Goal: Task Accomplishment & Management: Use online tool/utility

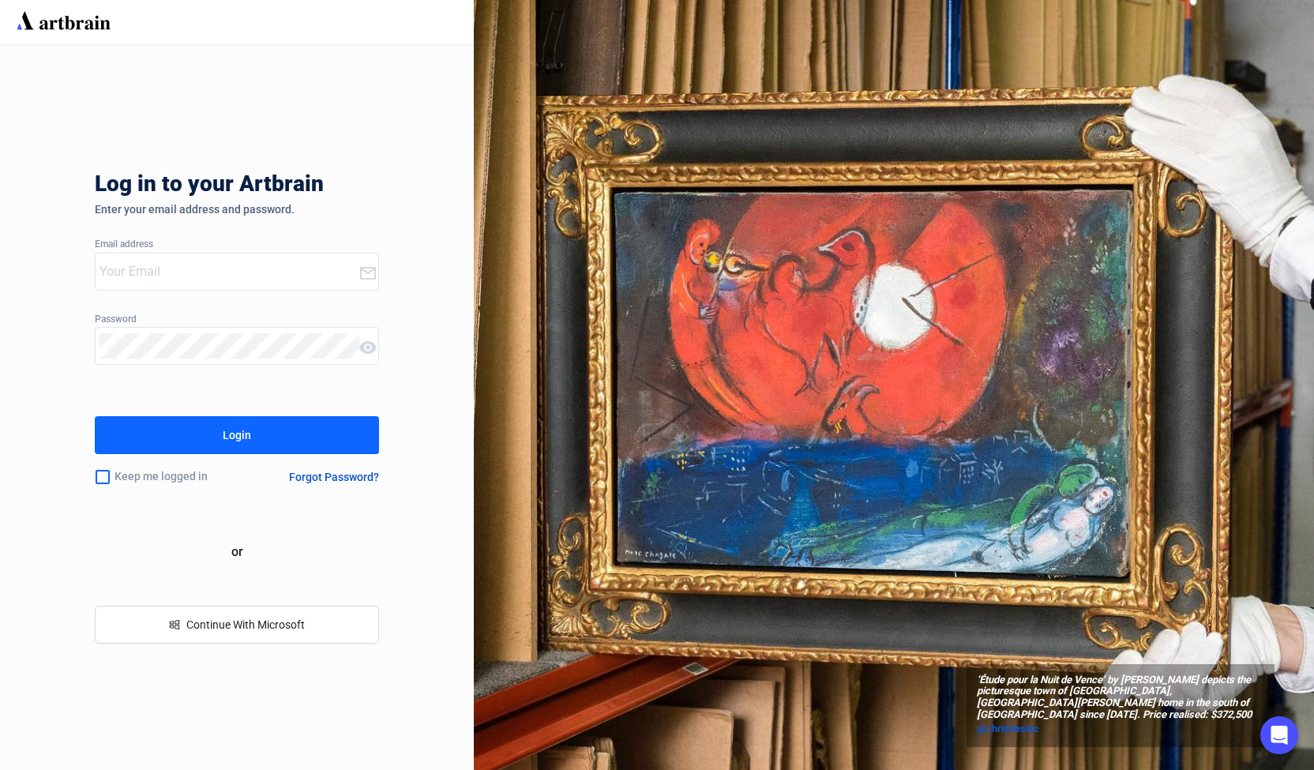
type input "[PERSON_NAME][EMAIL_ADDRESS][DOMAIN_NAME]"
click at [246, 423] on div "Login" at bounding box center [237, 434] width 28 height 25
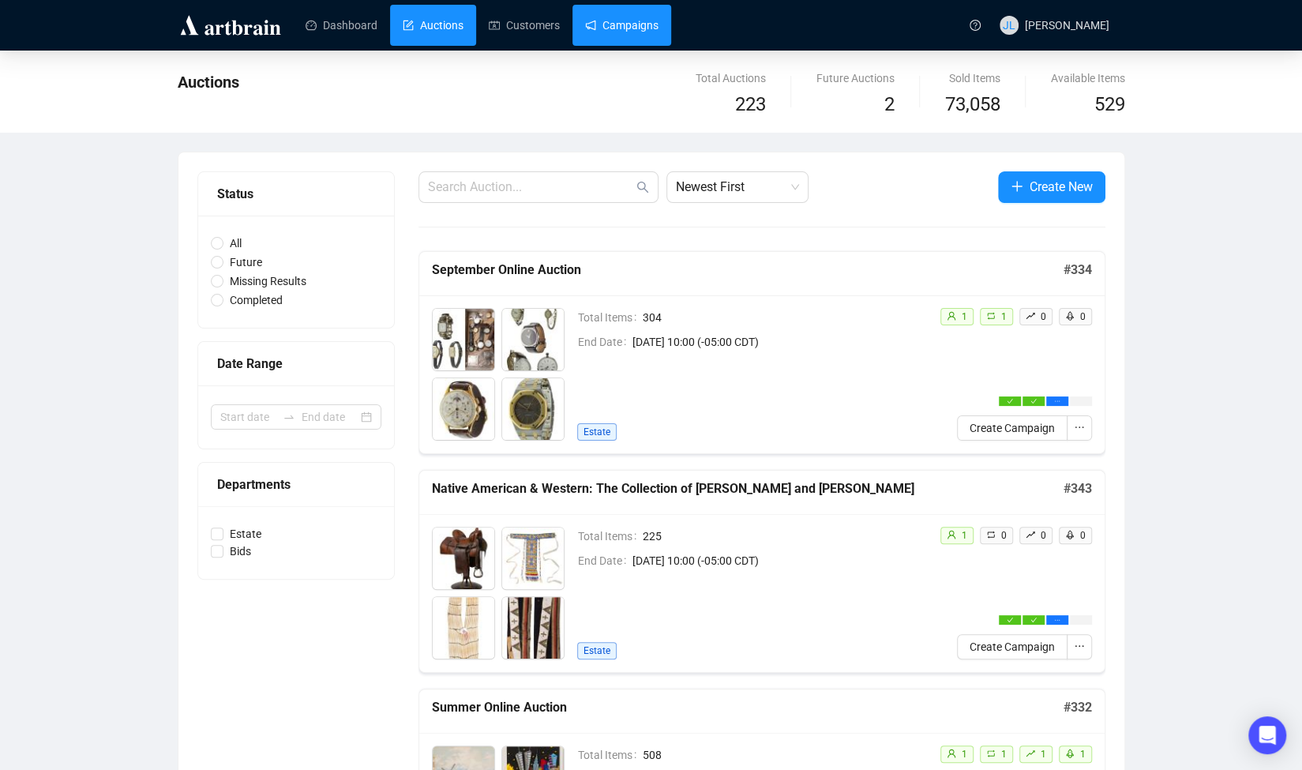
click at [606, 29] on link "Campaigns" at bounding box center [621, 25] width 73 height 41
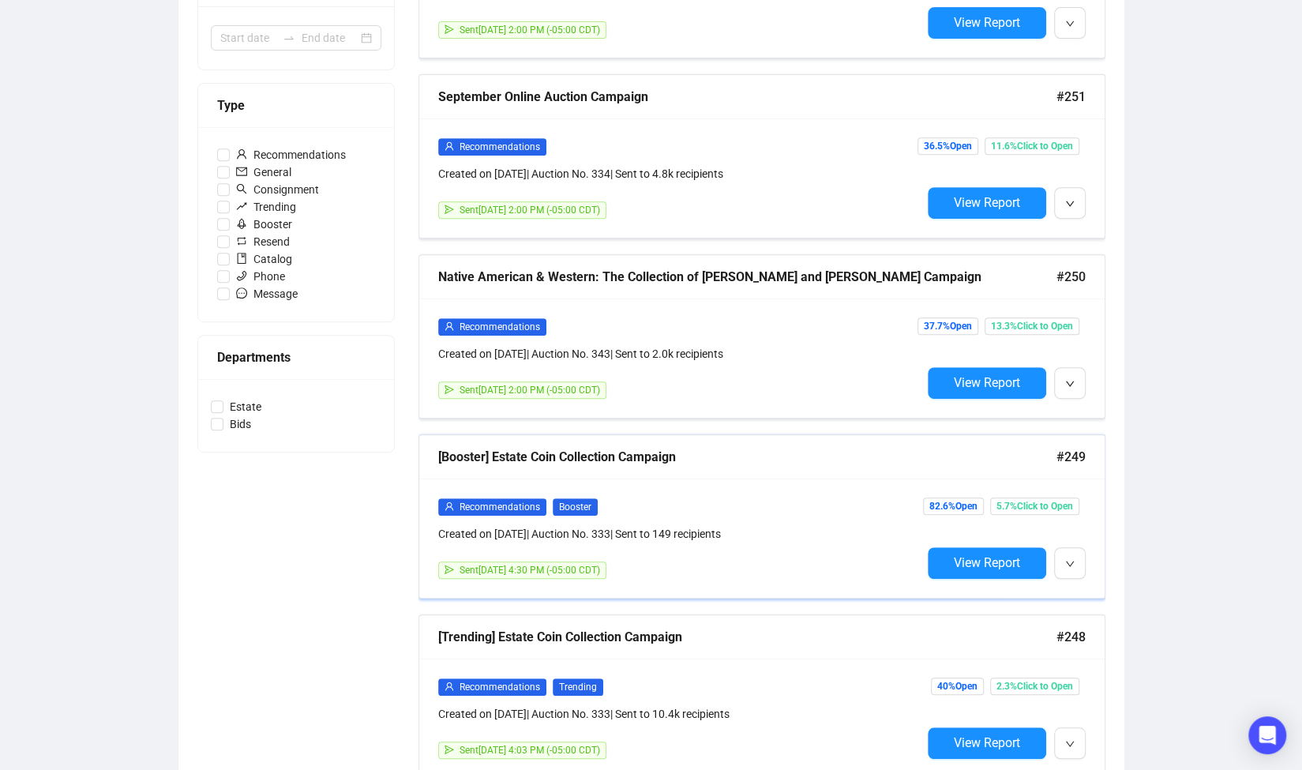
scroll to position [316, 0]
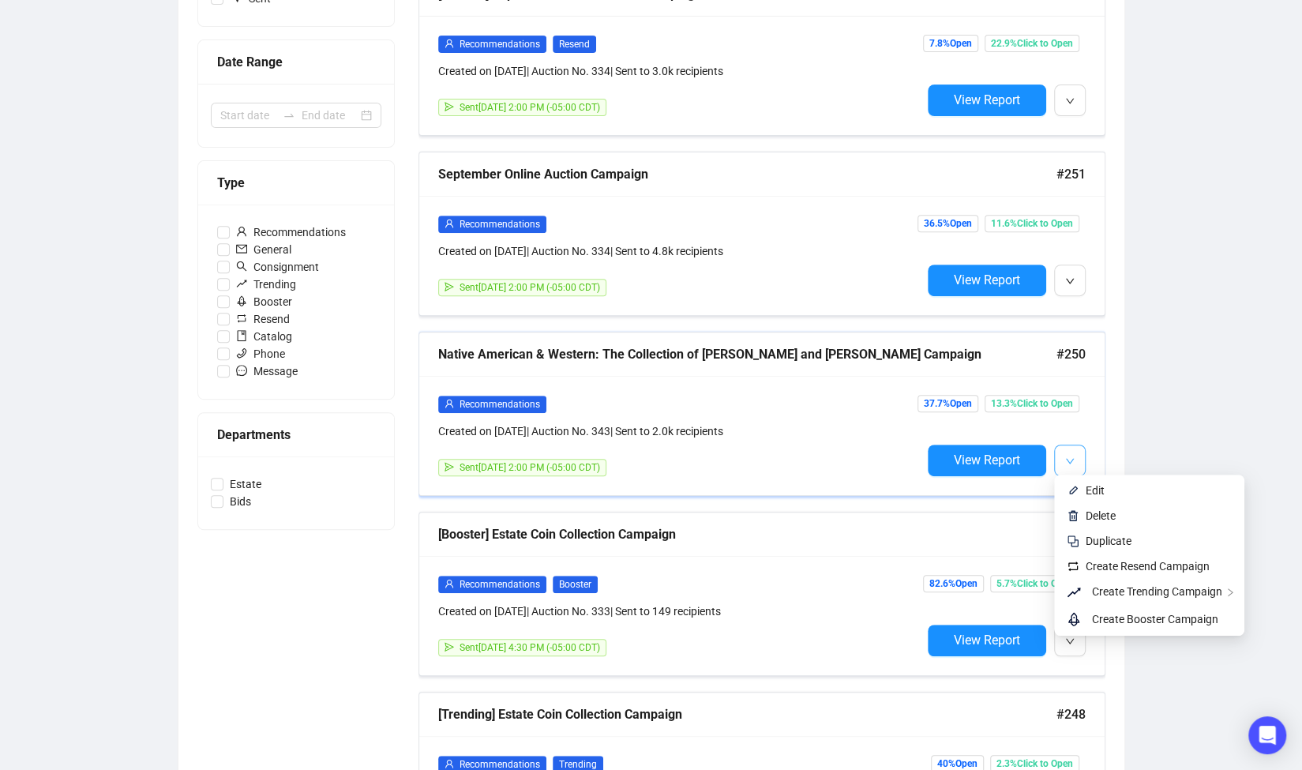
click at [1069, 456] on icon "down" at bounding box center [1069, 460] width 9 height 9
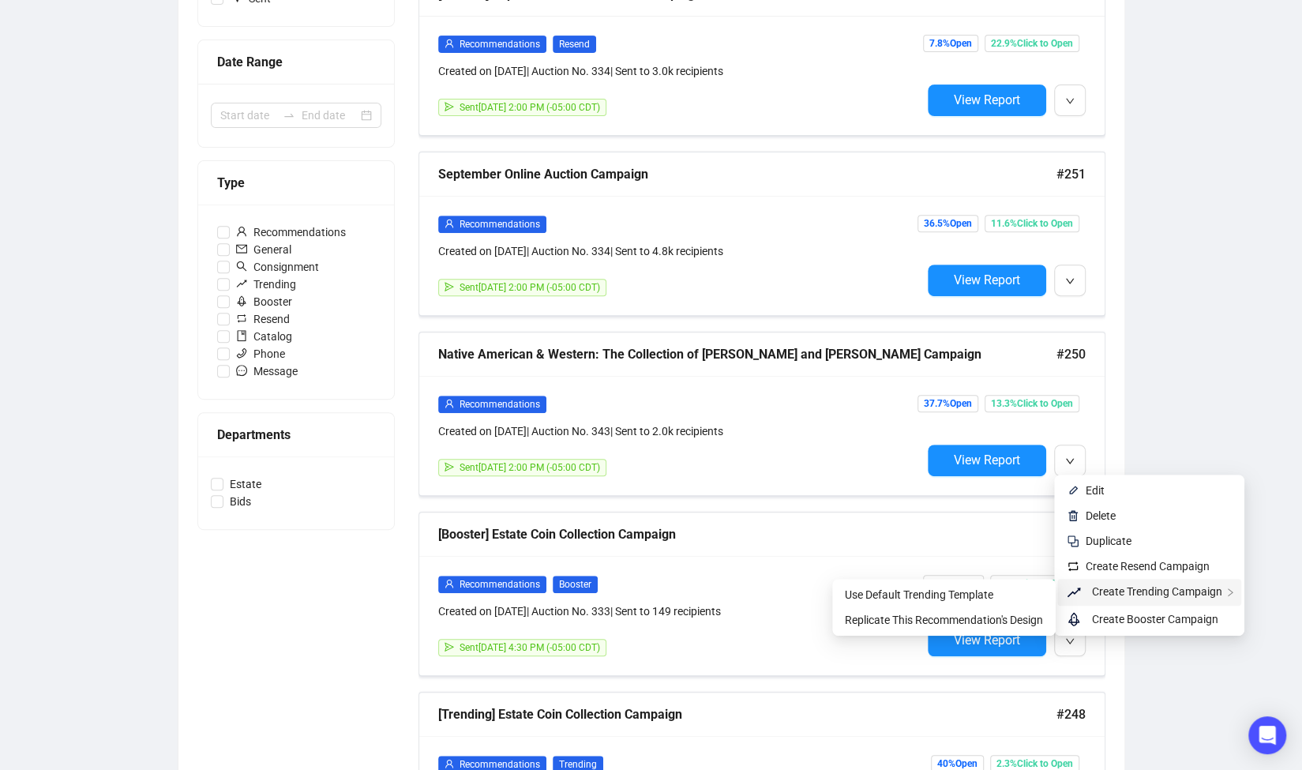
click at [1166, 594] on span "Create Trending Campaign" at bounding box center [1157, 591] width 130 height 13
click at [1136, 592] on span "Create Trending Campaign" at bounding box center [1157, 591] width 130 height 13
click at [968, 621] on span "Replicate This Recommendation's Design" at bounding box center [944, 620] width 198 height 13
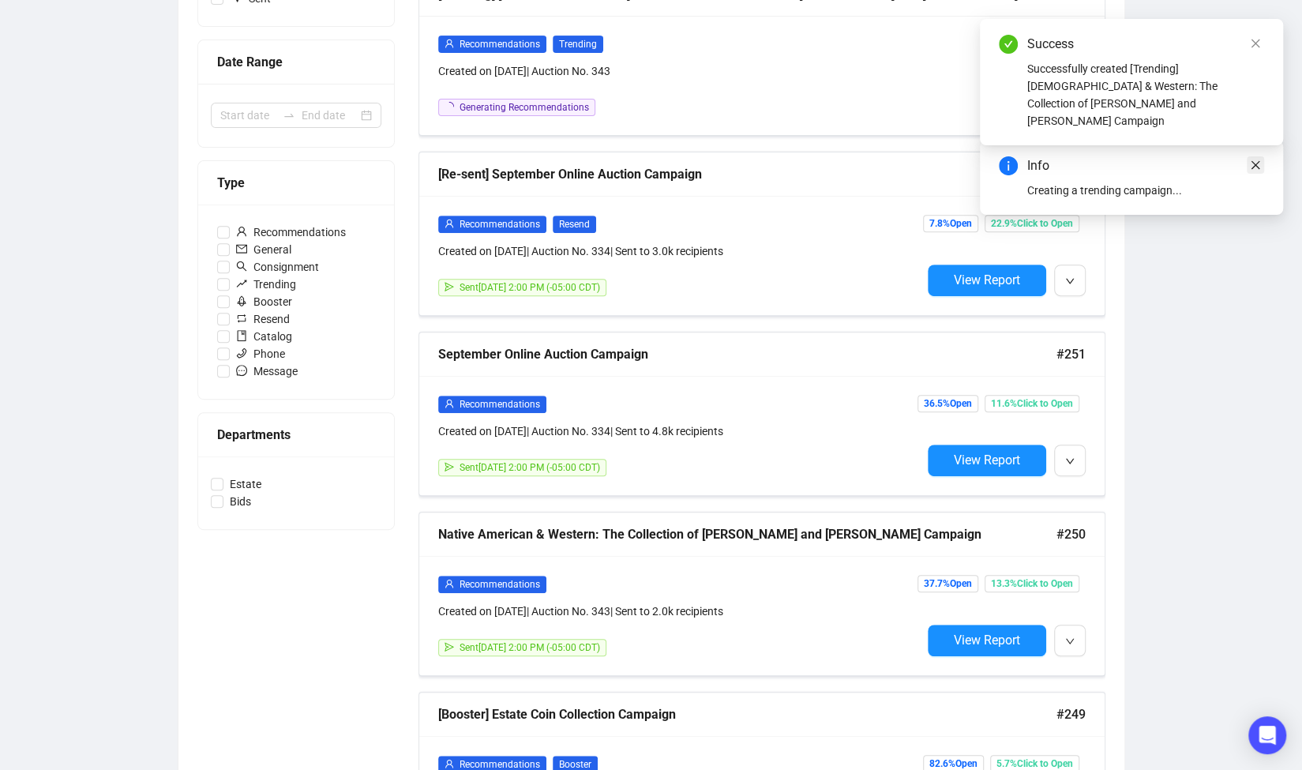
click at [1255, 168] on icon "close" at bounding box center [1255, 165] width 11 height 11
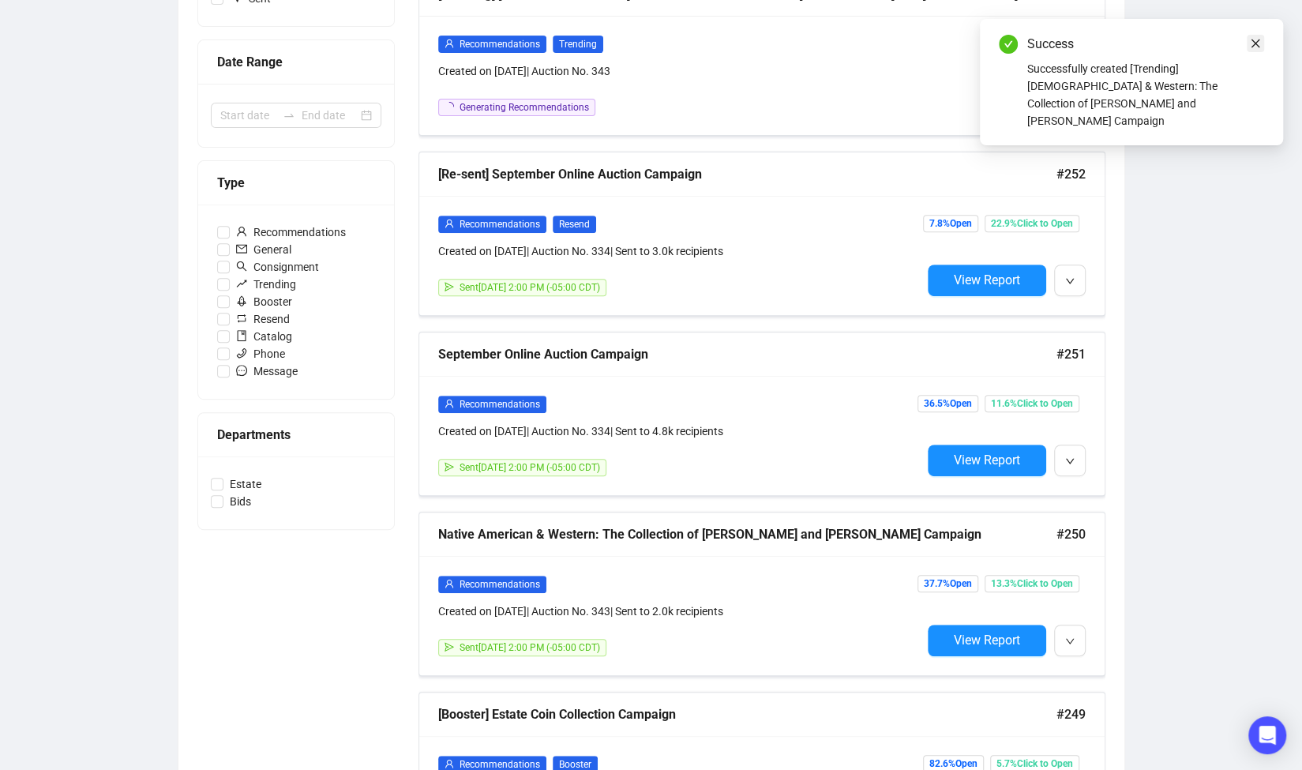
click at [1259, 45] on icon "close" at bounding box center [1255, 43] width 11 height 11
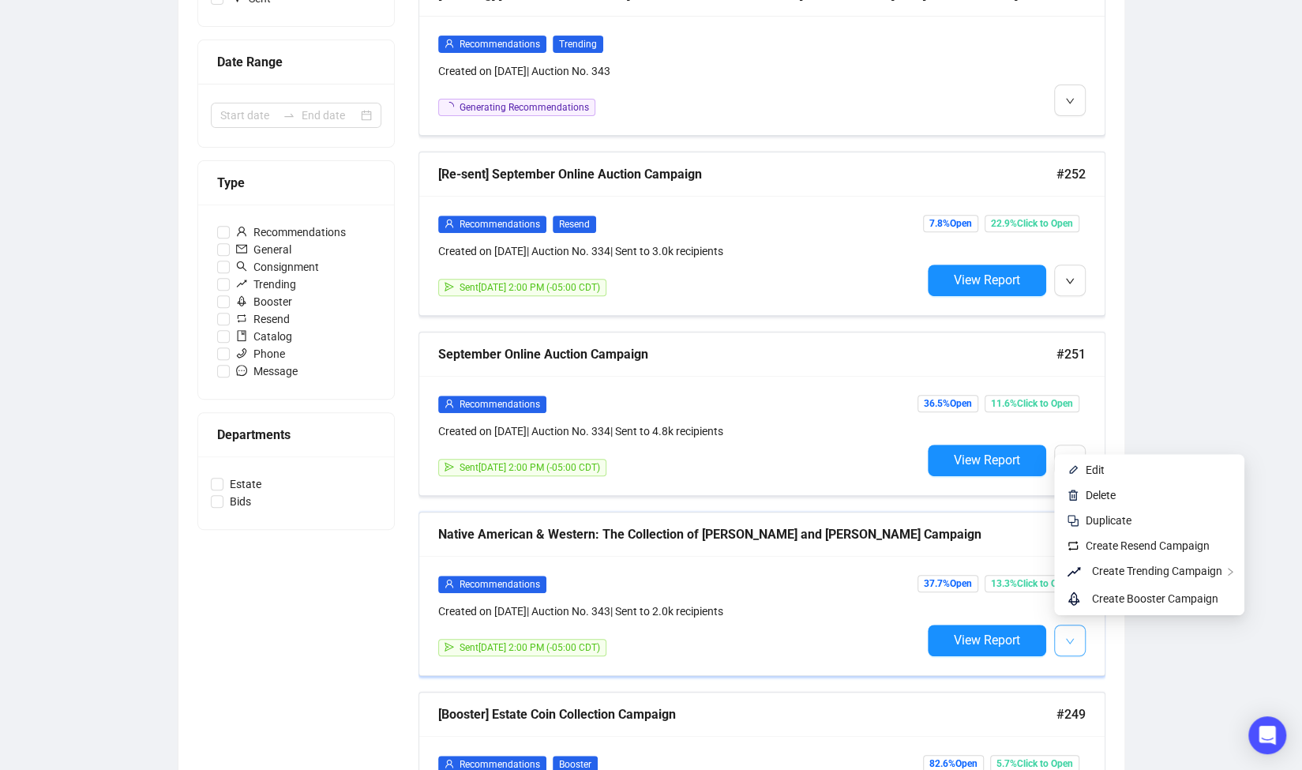
click at [1081, 638] on button "button" at bounding box center [1070, 641] width 32 height 32
click at [1142, 599] on span "Create Booster Campaign" at bounding box center [1155, 598] width 126 height 13
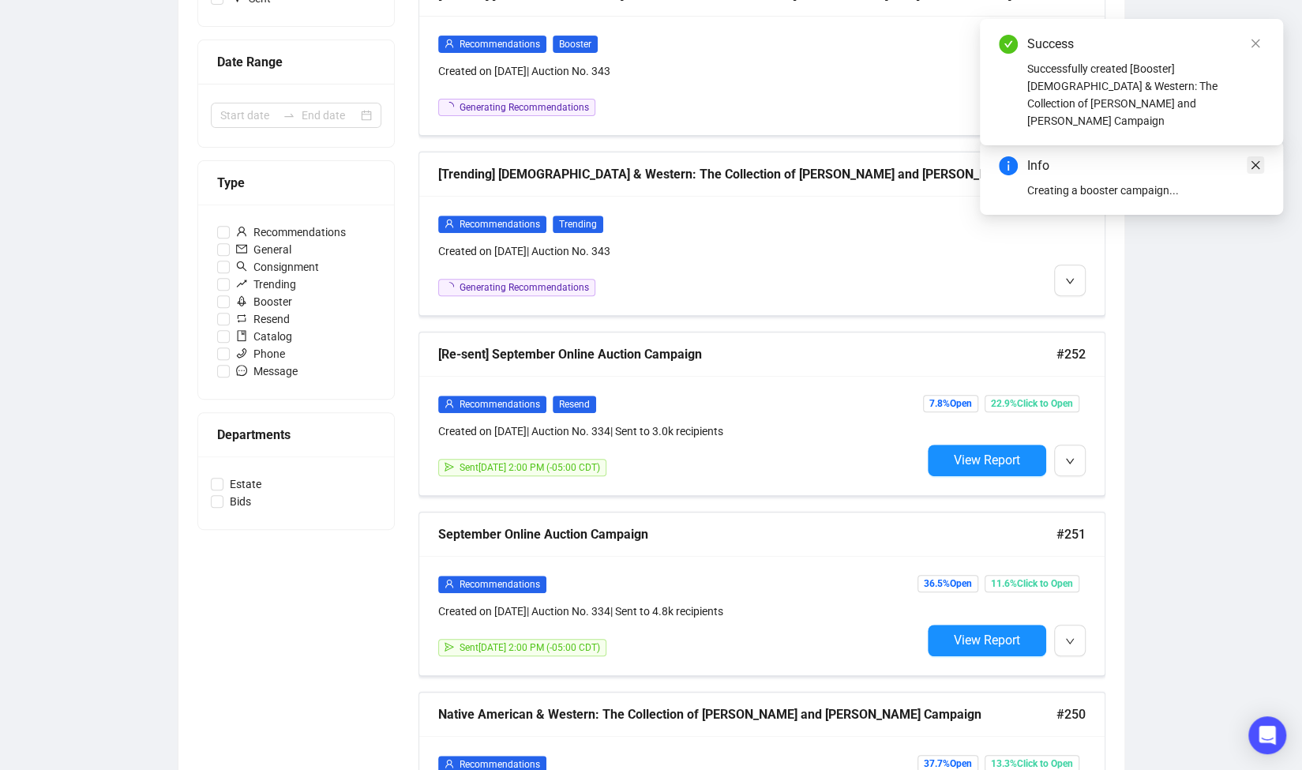
click at [1254, 171] on link "Close" at bounding box center [1255, 164] width 17 height 17
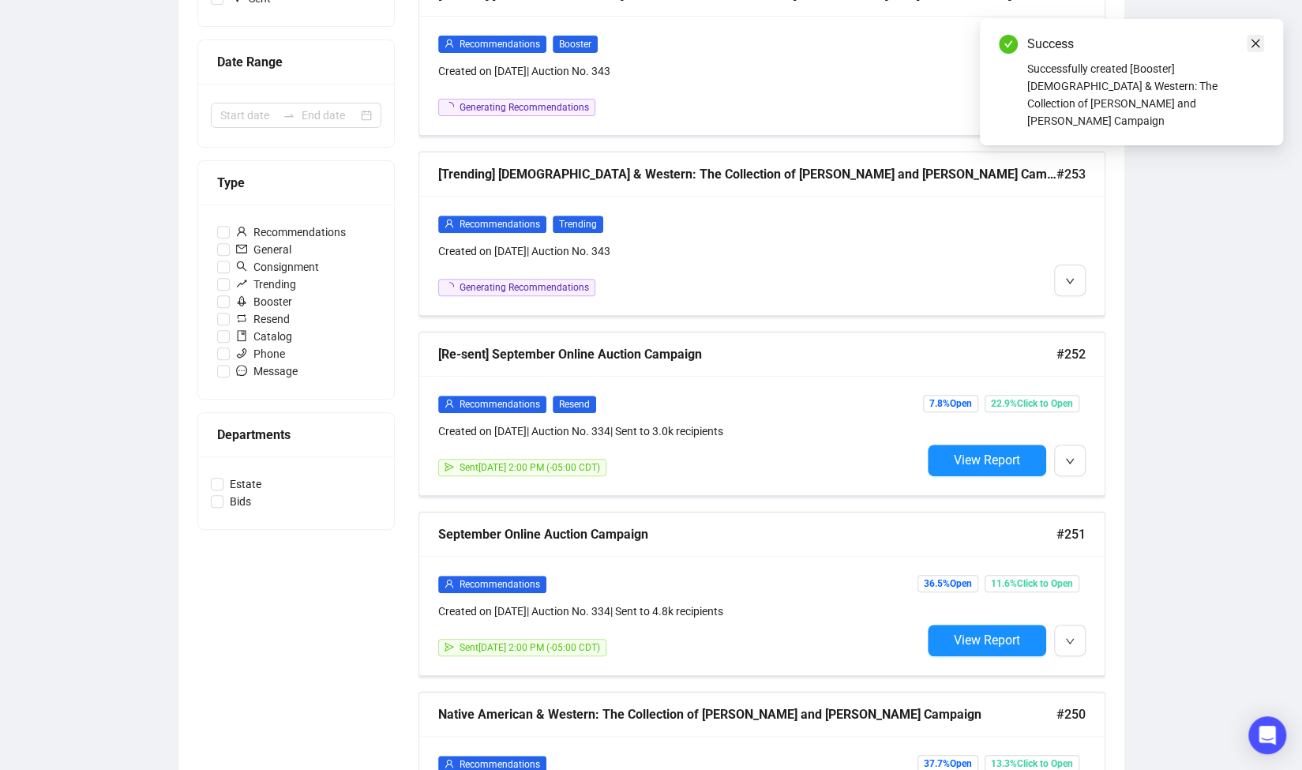
click at [1256, 36] on link "Close" at bounding box center [1255, 43] width 17 height 17
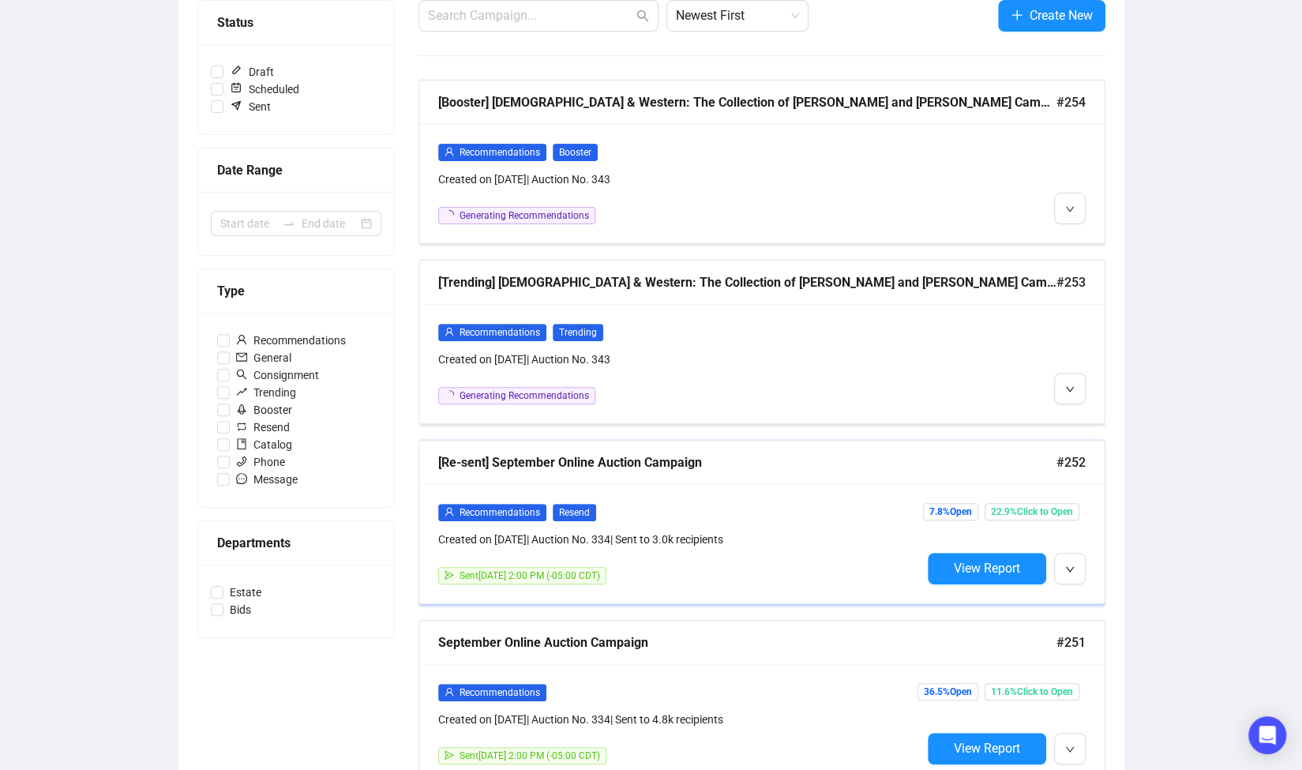
scroll to position [79, 0]
